Goal: Find specific page/section: Find specific page/section

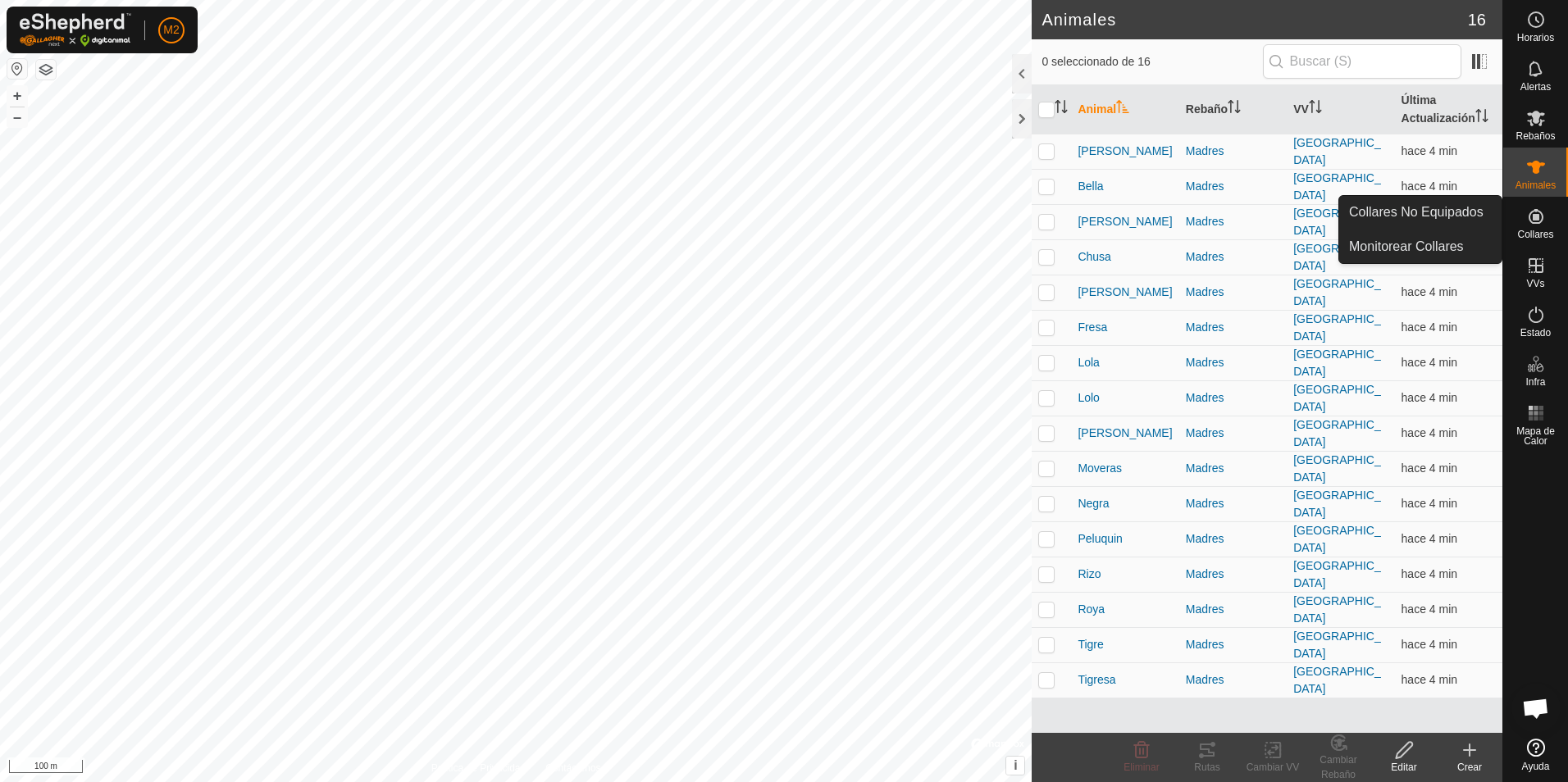
click at [1537, 228] on es-neckbands-svg-icon at bounding box center [1536, 216] width 30 height 26
click at [1397, 210] on link "Collares No Equipados" at bounding box center [1420, 213] width 162 height 33
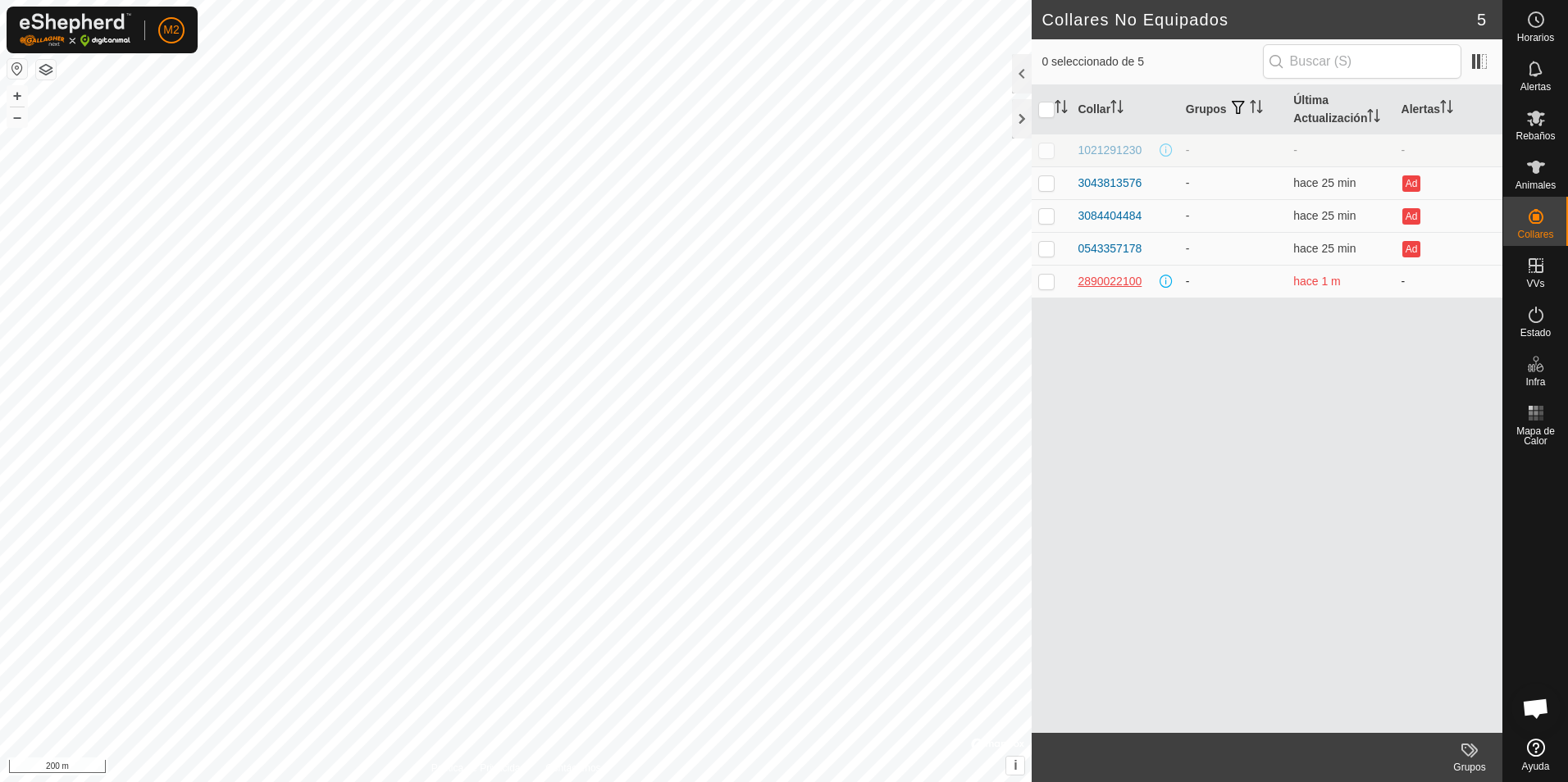
click at [1095, 278] on div "2890022100" at bounding box center [1108, 282] width 64 height 17
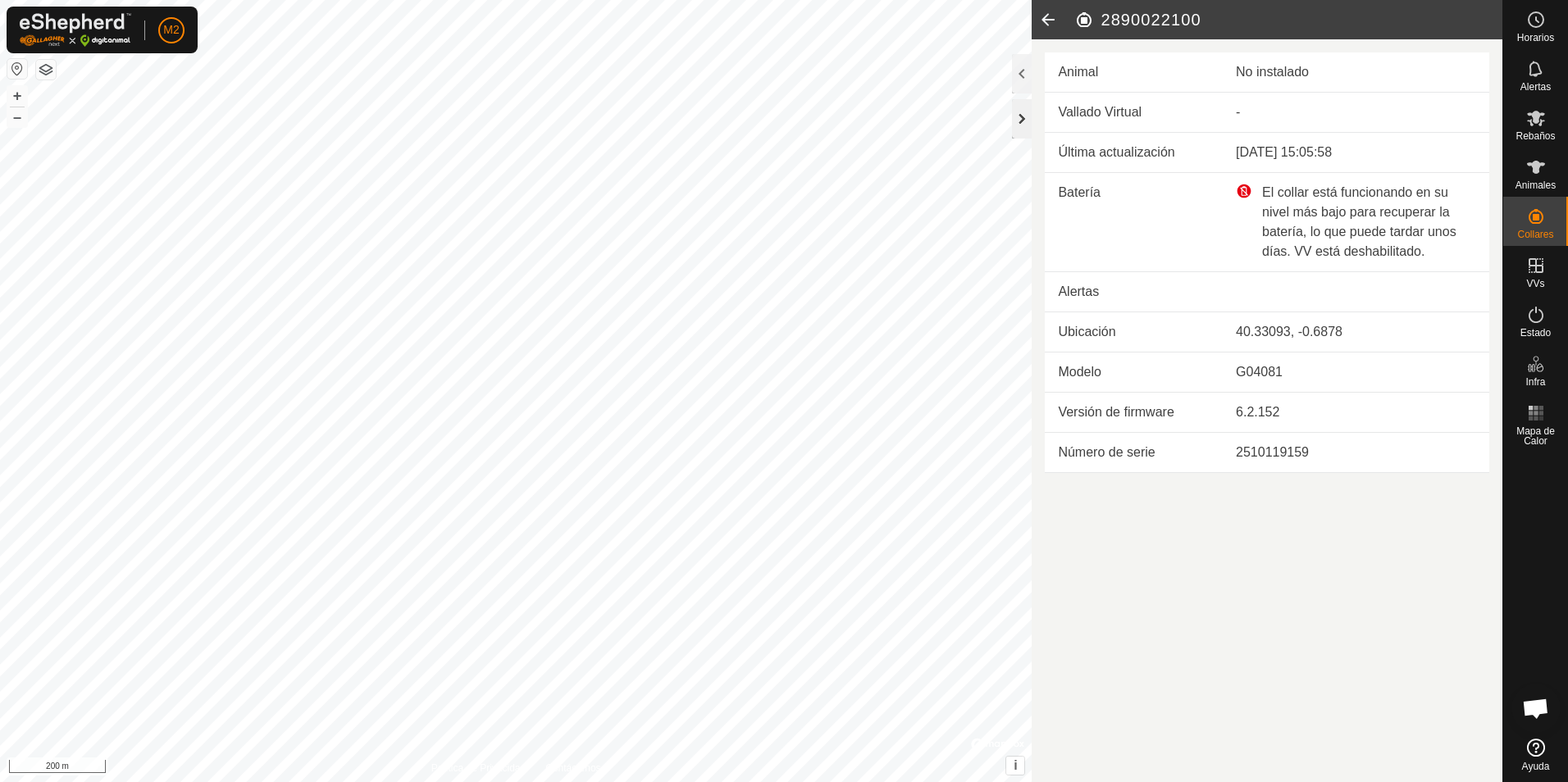
click at [1029, 118] on div at bounding box center [1021, 119] width 20 height 39
